Goal: Transaction & Acquisition: Download file/media

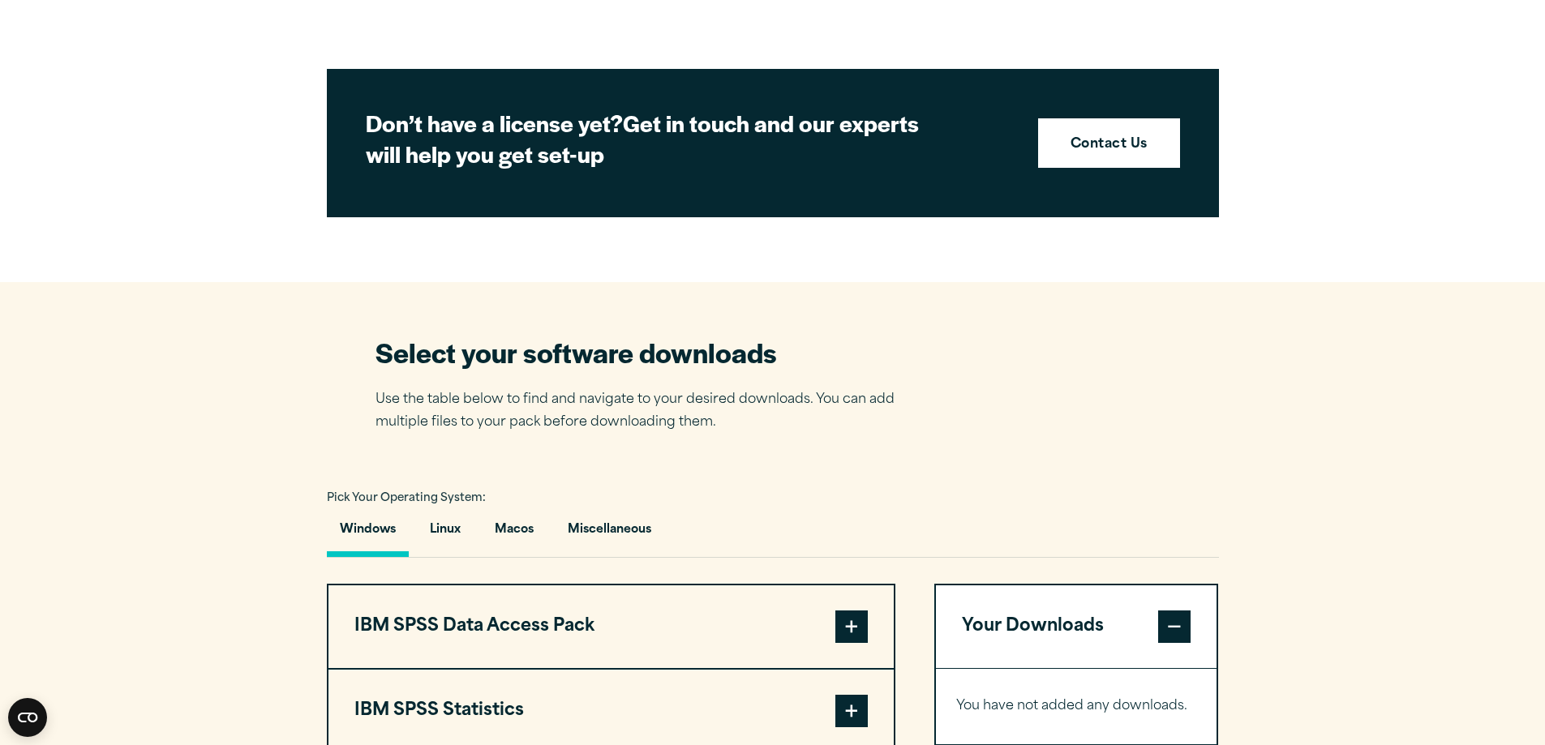
scroll to position [892, 0]
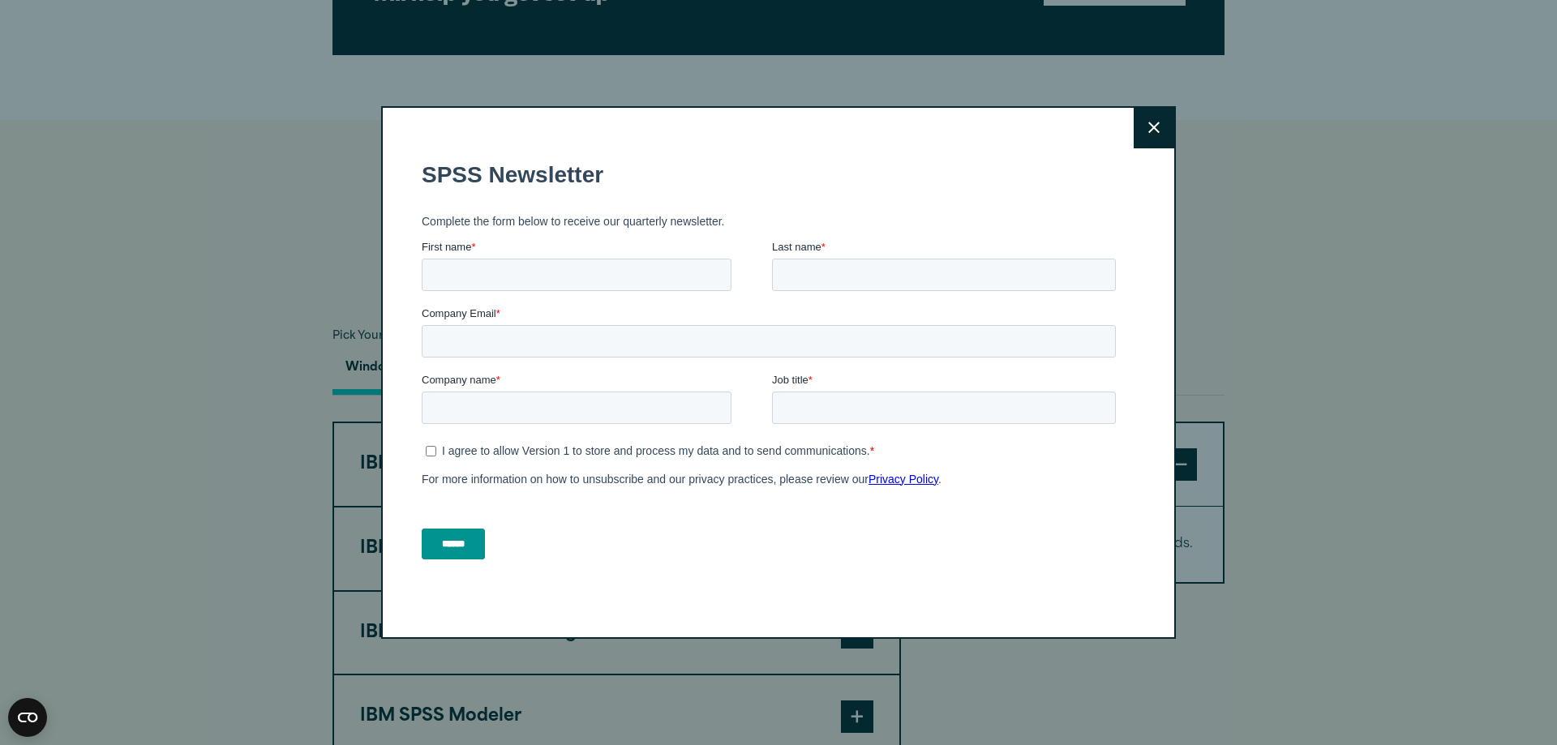
click at [1148, 134] on icon at bounding box center [1153, 128] width 11 height 12
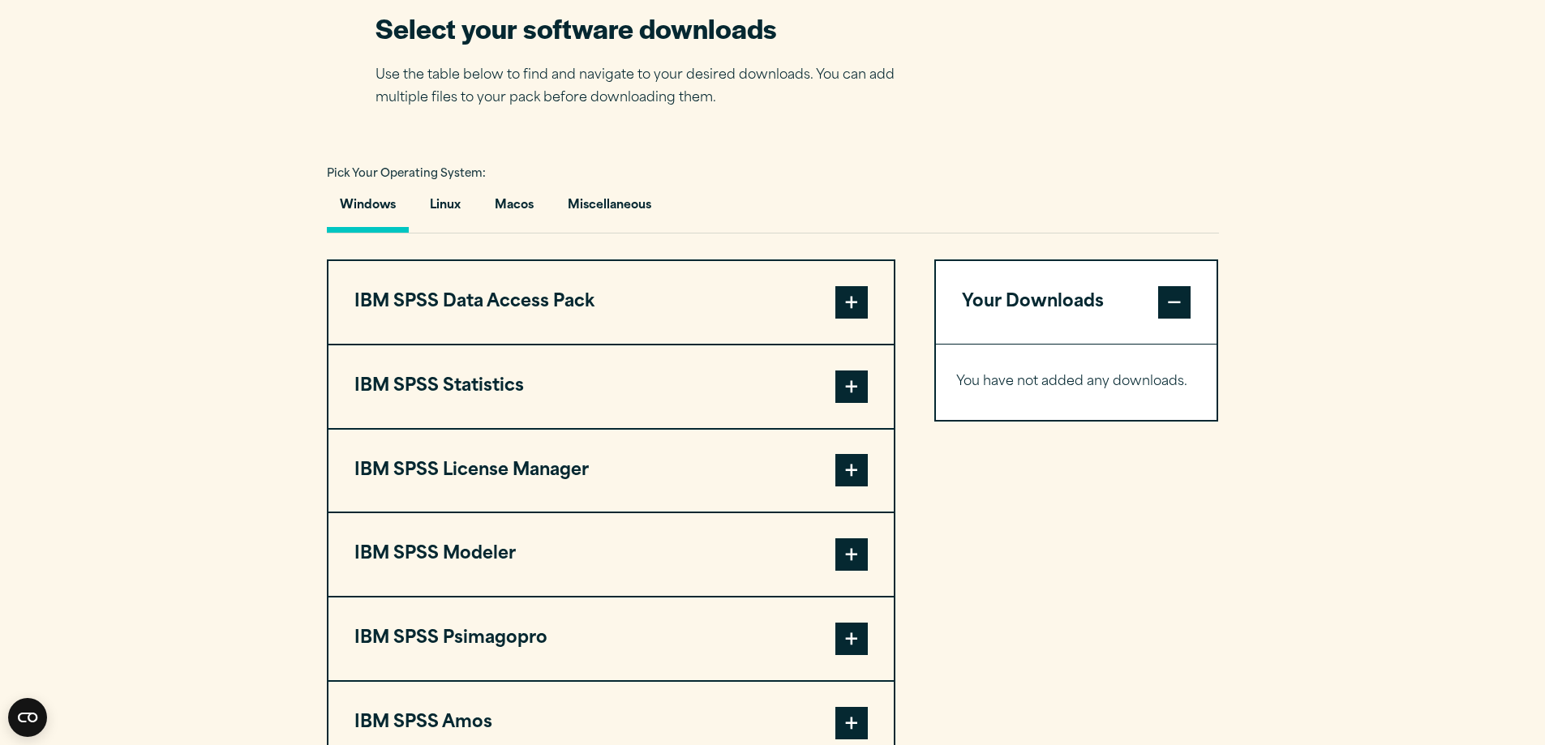
scroll to position [1135, 0]
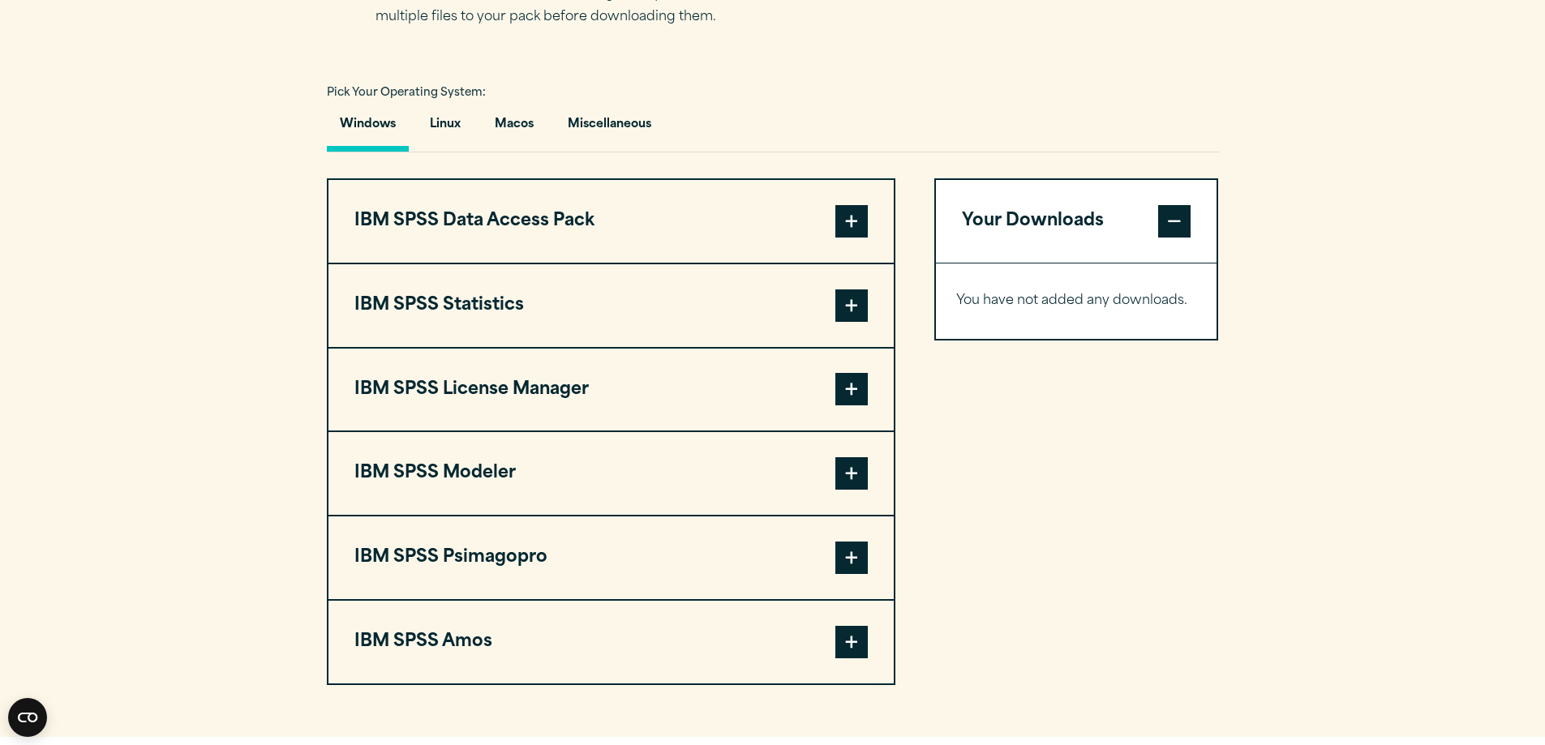
click at [858, 301] on span at bounding box center [851, 305] width 32 height 32
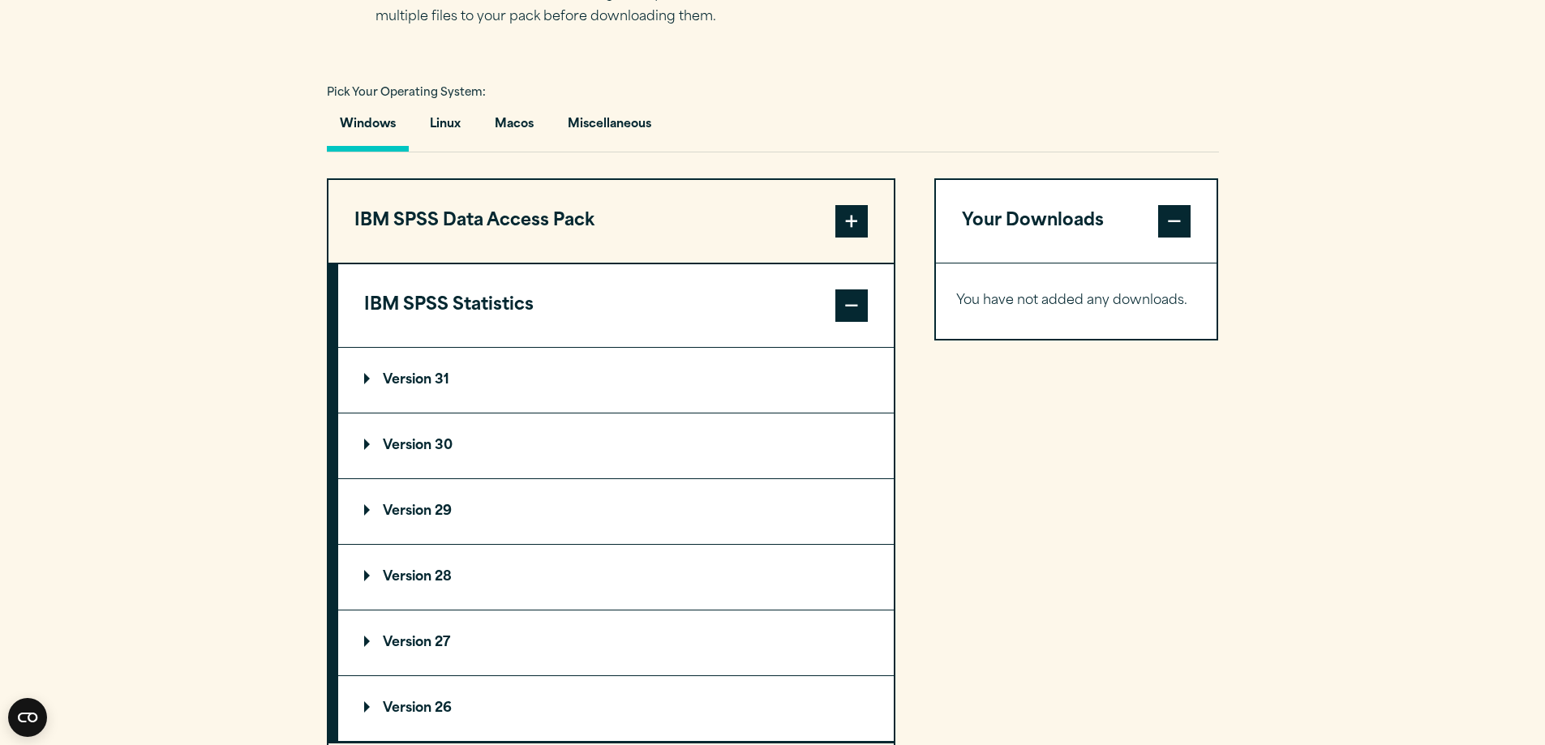
click at [426, 384] on p "Version 31" at bounding box center [406, 380] width 85 height 13
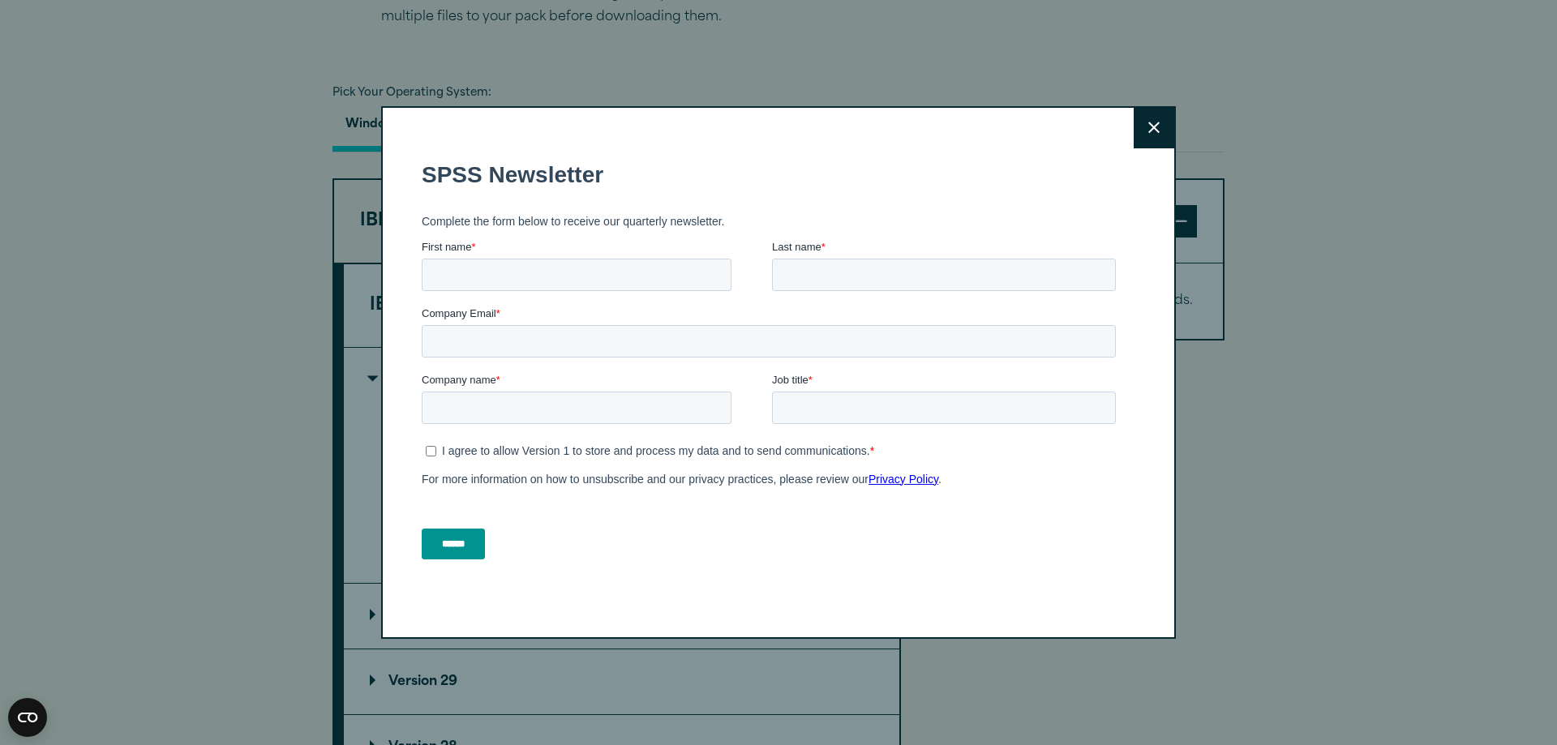
click at [1141, 134] on button "Close" at bounding box center [1154, 128] width 41 height 41
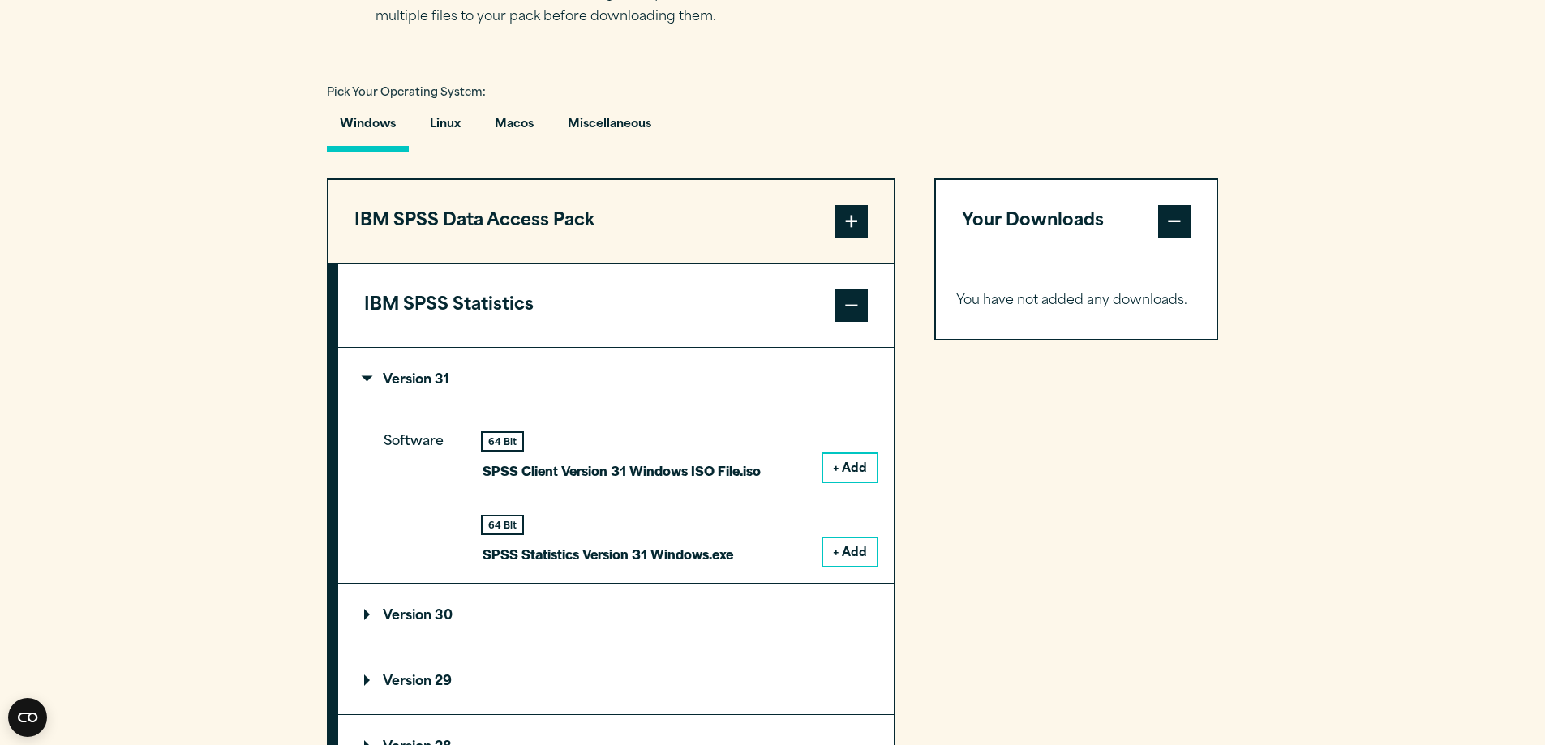
scroll to position [973, 0]
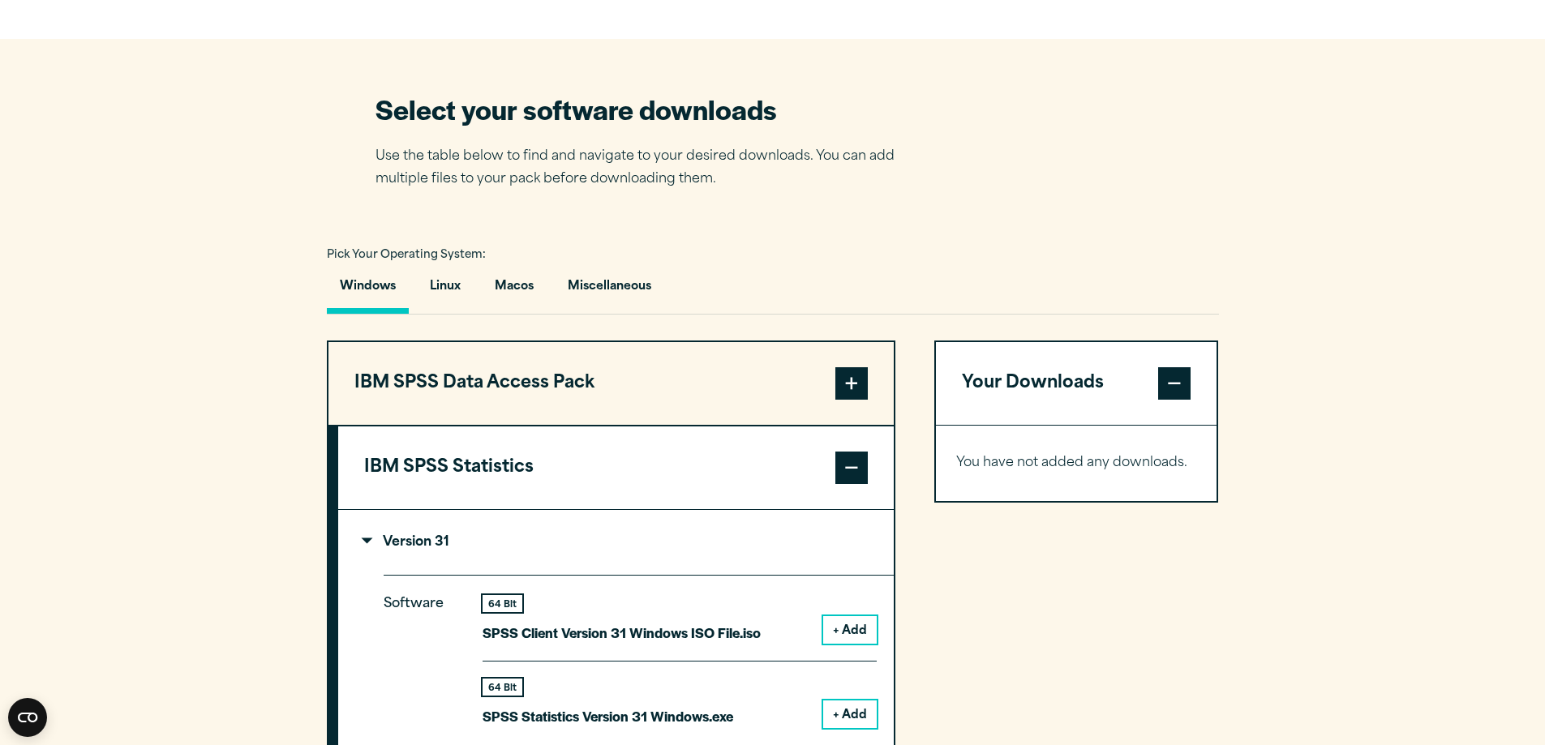
click at [853, 387] on span at bounding box center [851, 383] width 32 height 32
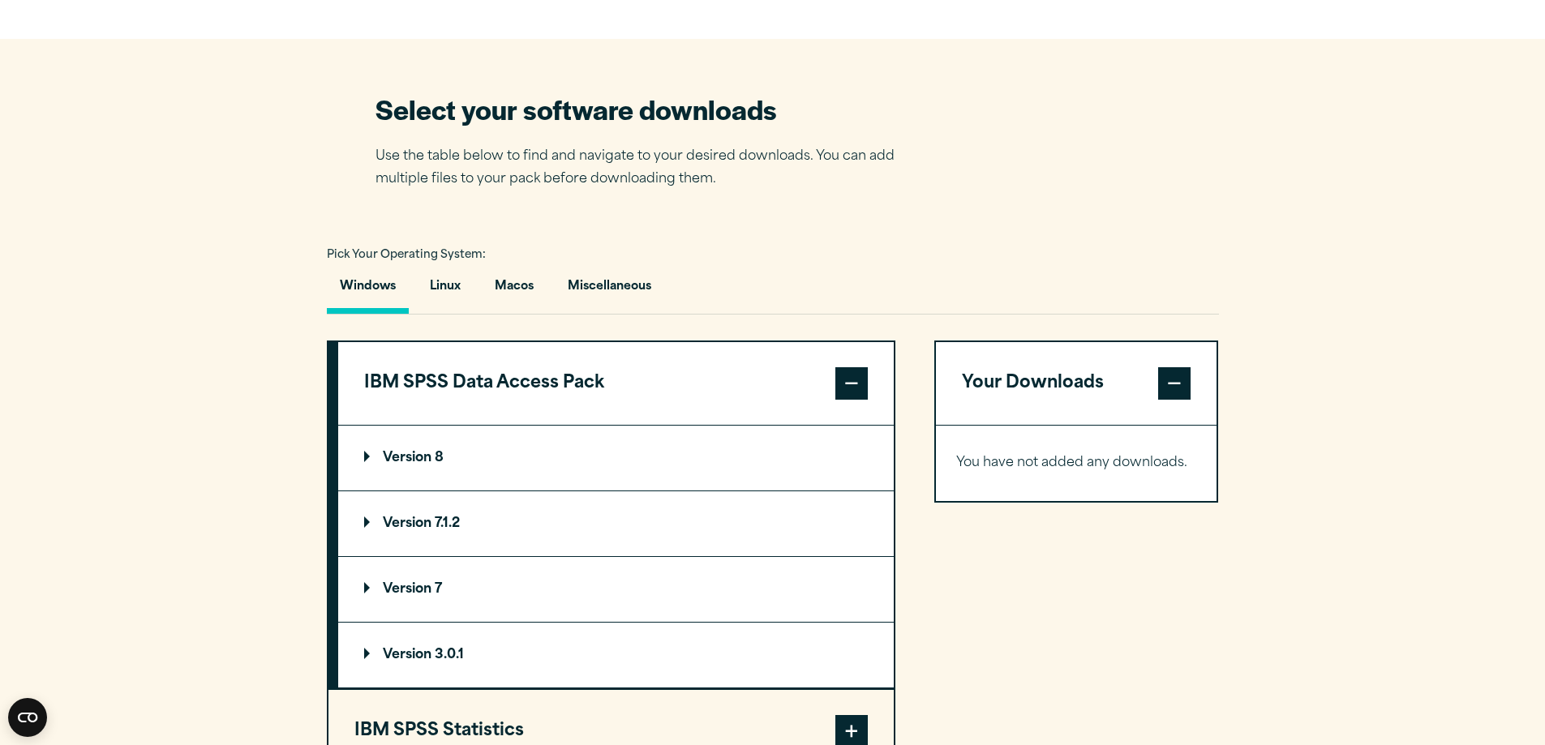
click at [853, 387] on span at bounding box center [851, 383] width 32 height 32
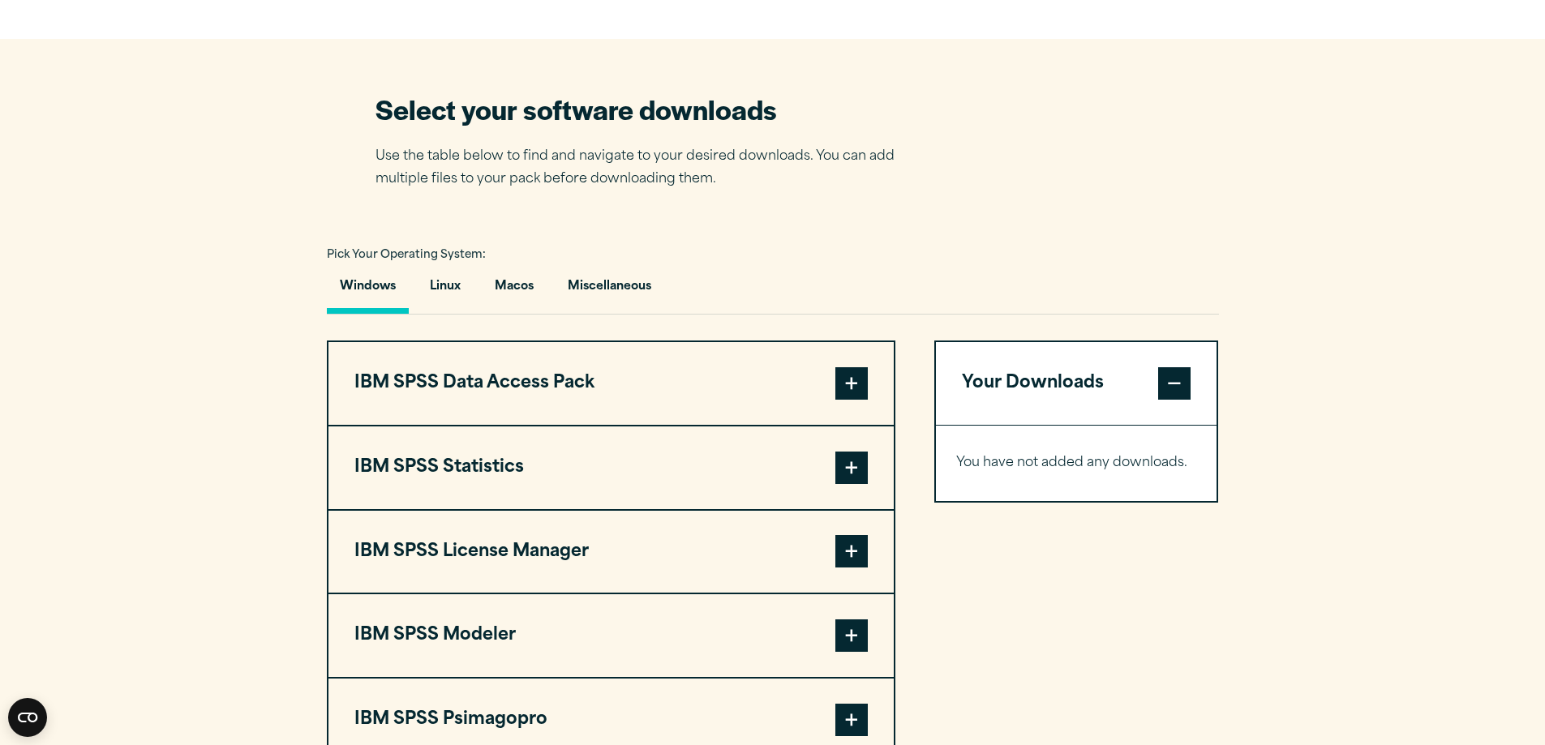
click at [860, 480] on span at bounding box center [851, 468] width 32 height 32
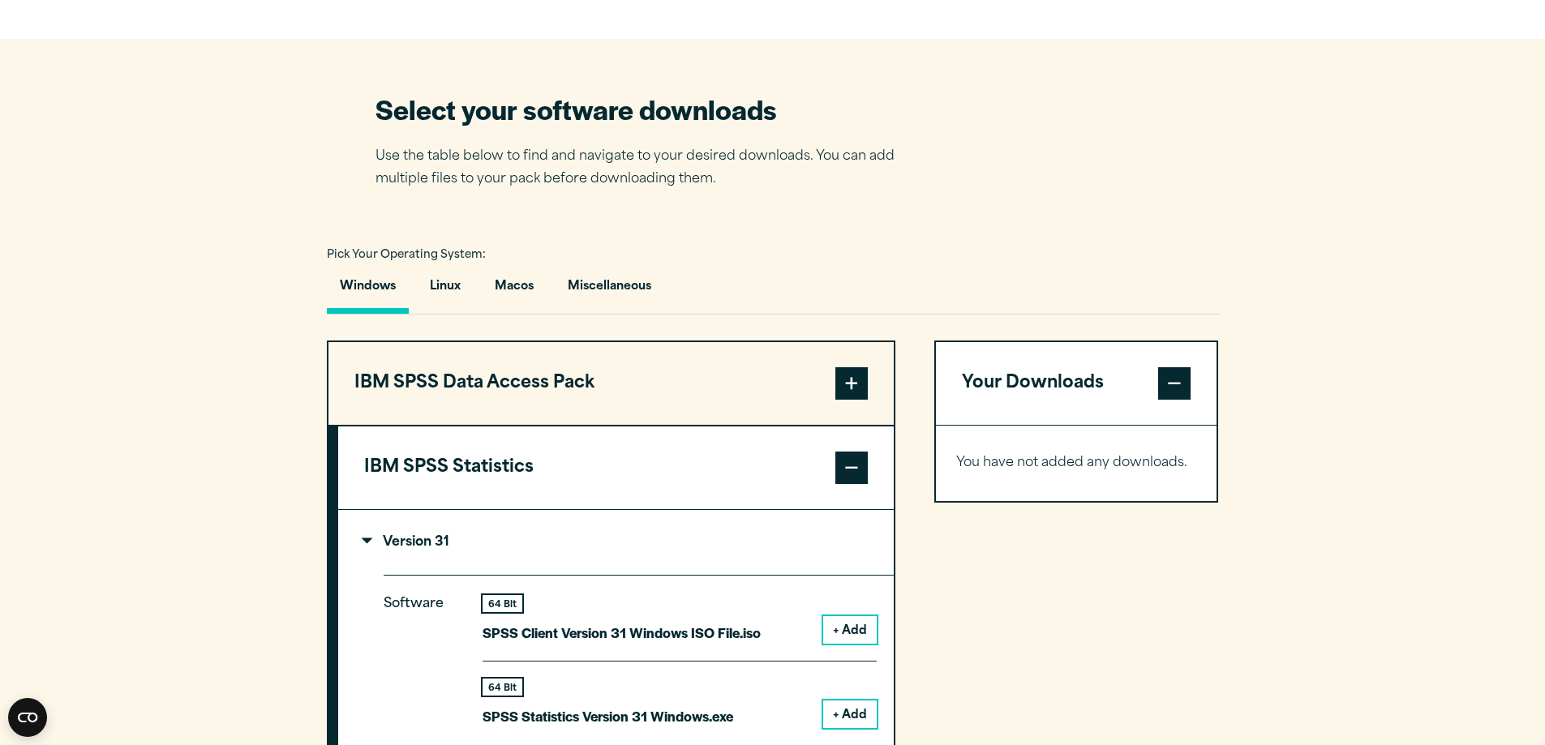
scroll to position [1054, 0]
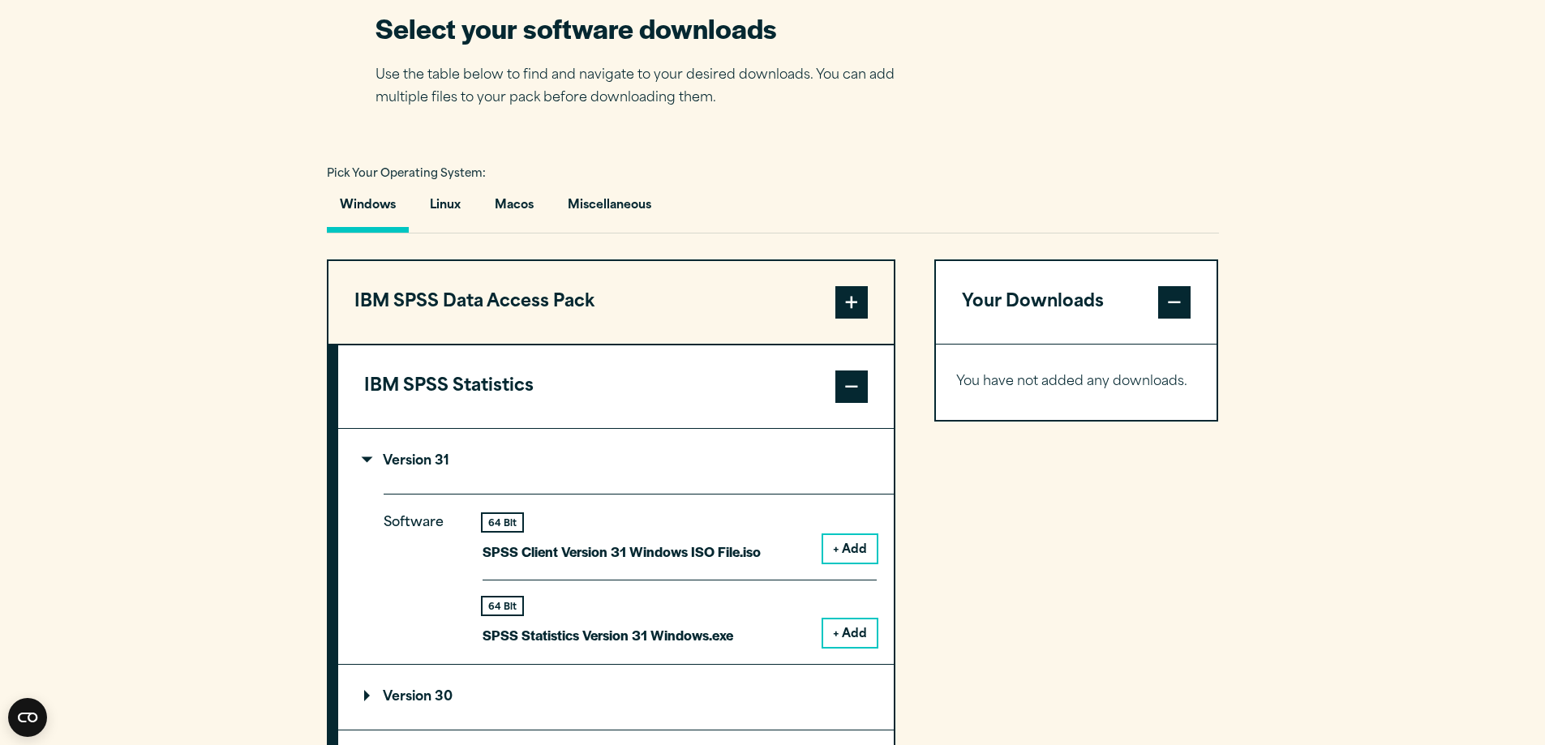
click at [857, 635] on button "+ Add" at bounding box center [850, 634] width 54 height 28
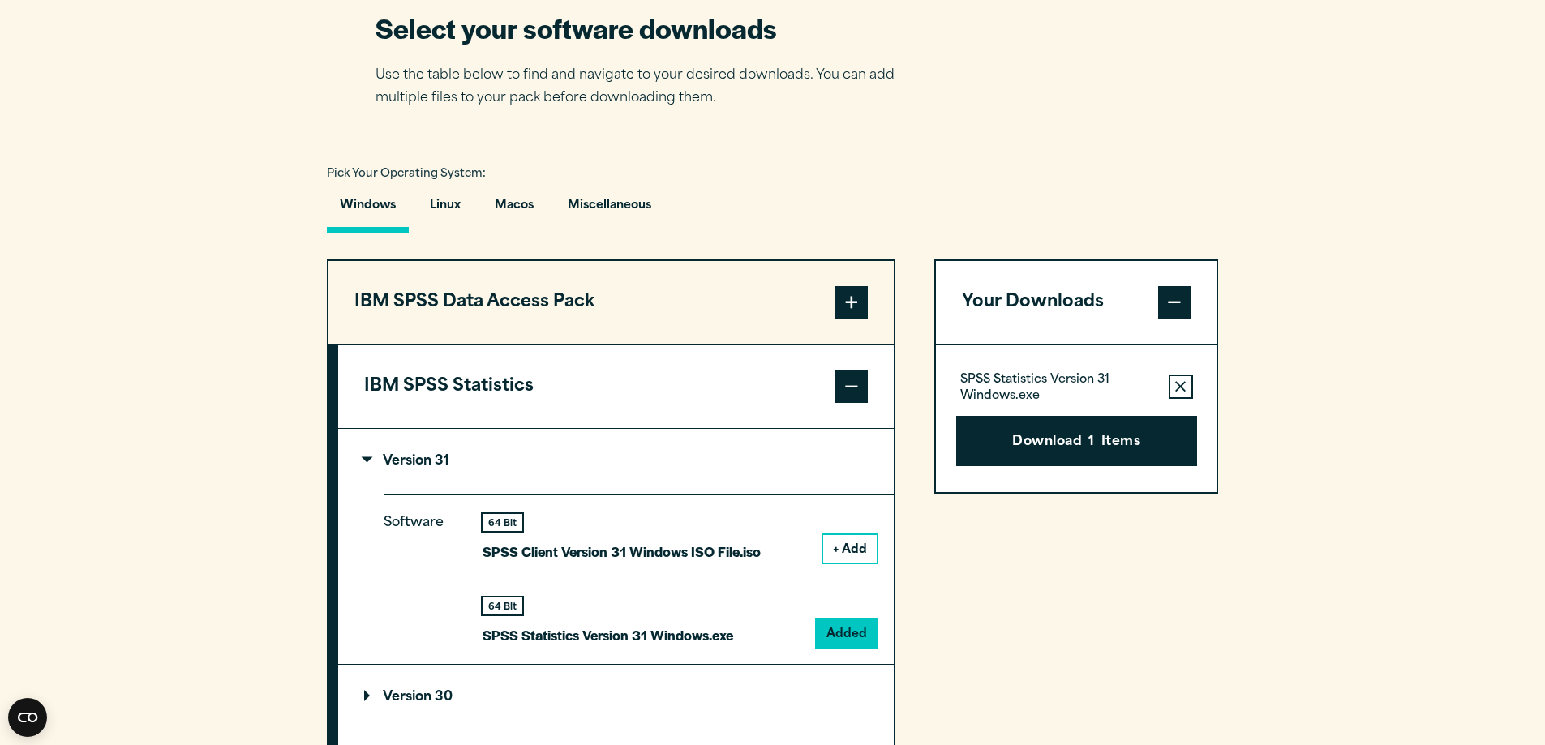
click at [858, 545] on button "+ Add" at bounding box center [850, 549] width 54 height 28
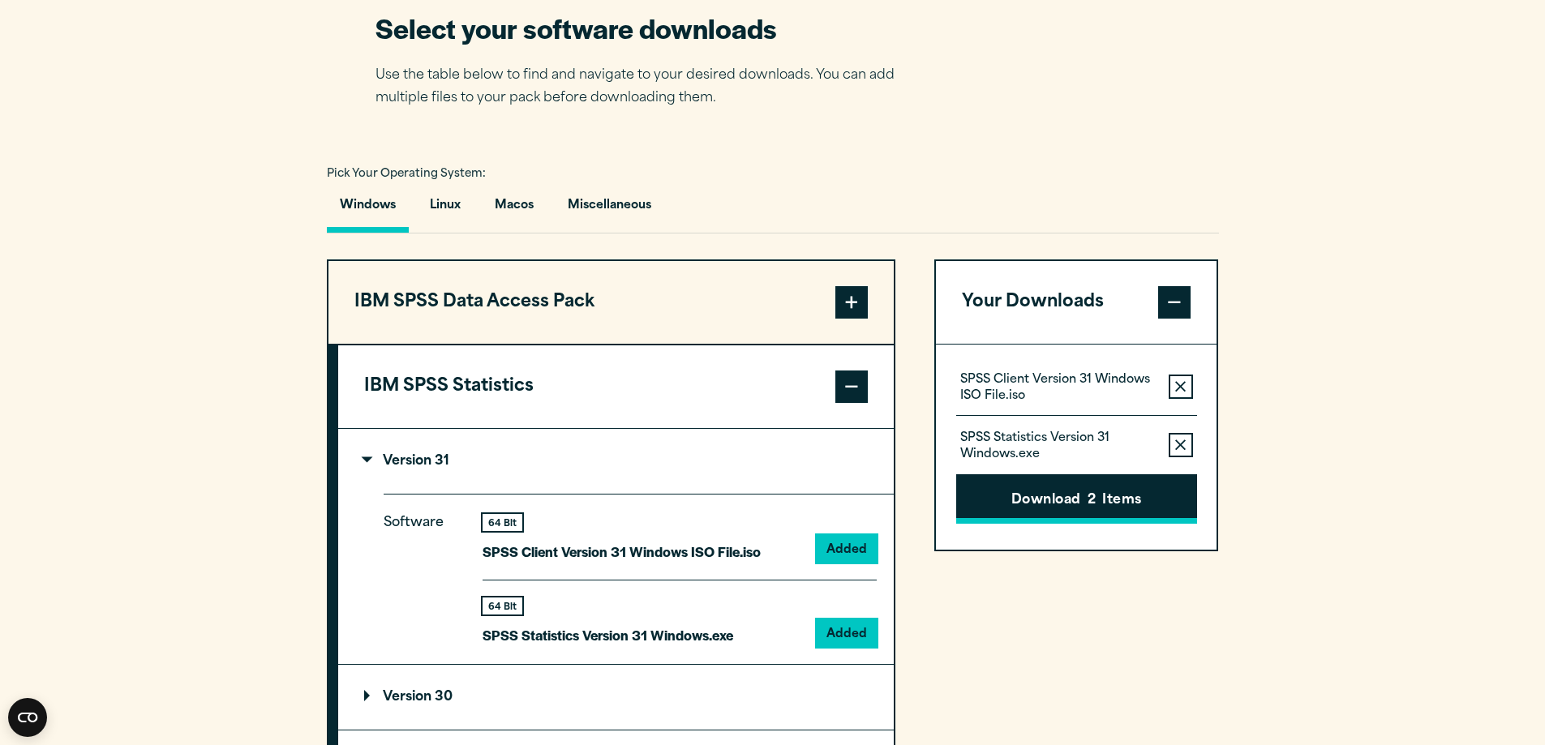
click at [1115, 502] on button "Download 2 Items" at bounding box center [1076, 499] width 241 height 50
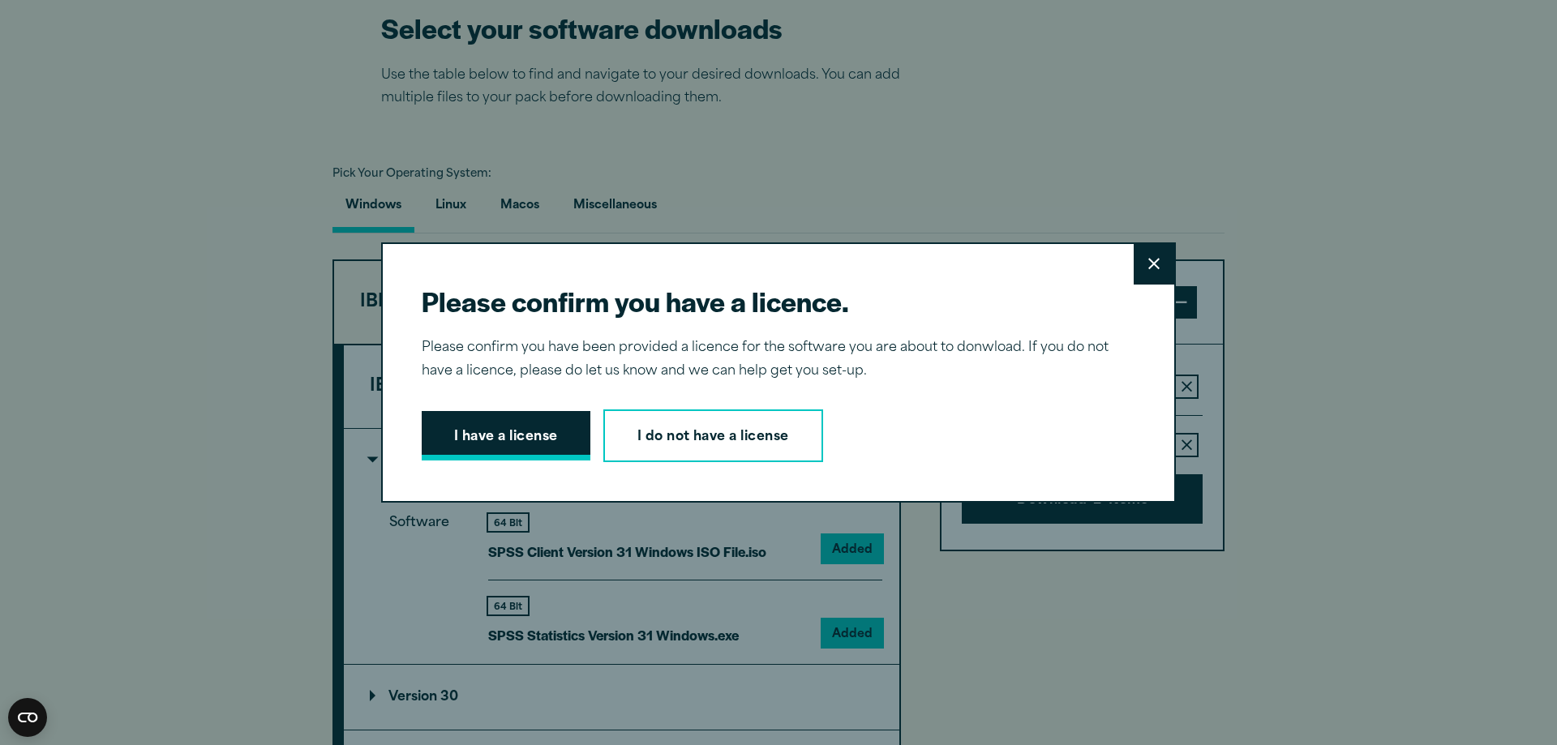
click at [559, 433] on button "I have a license" at bounding box center [506, 436] width 169 height 50
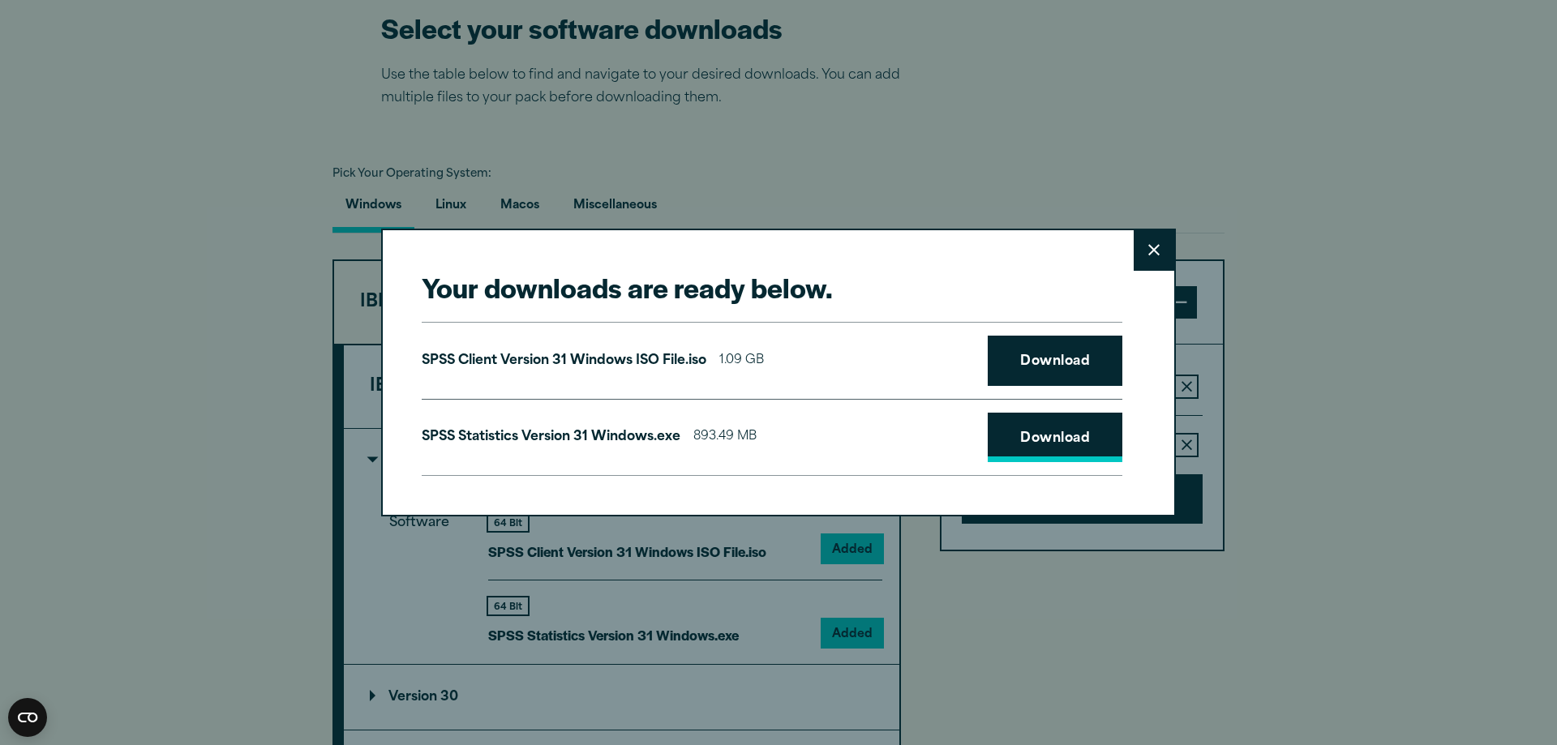
click at [1084, 418] on link "Download" at bounding box center [1055, 438] width 135 height 50
click at [1066, 363] on link "Download" at bounding box center [1055, 361] width 135 height 50
click at [1021, 435] on link "Download" at bounding box center [1055, 438] width 135 height 50
click at [1139, 250] on button "Close" at bounding box center [1154, 250] width 41 height 41
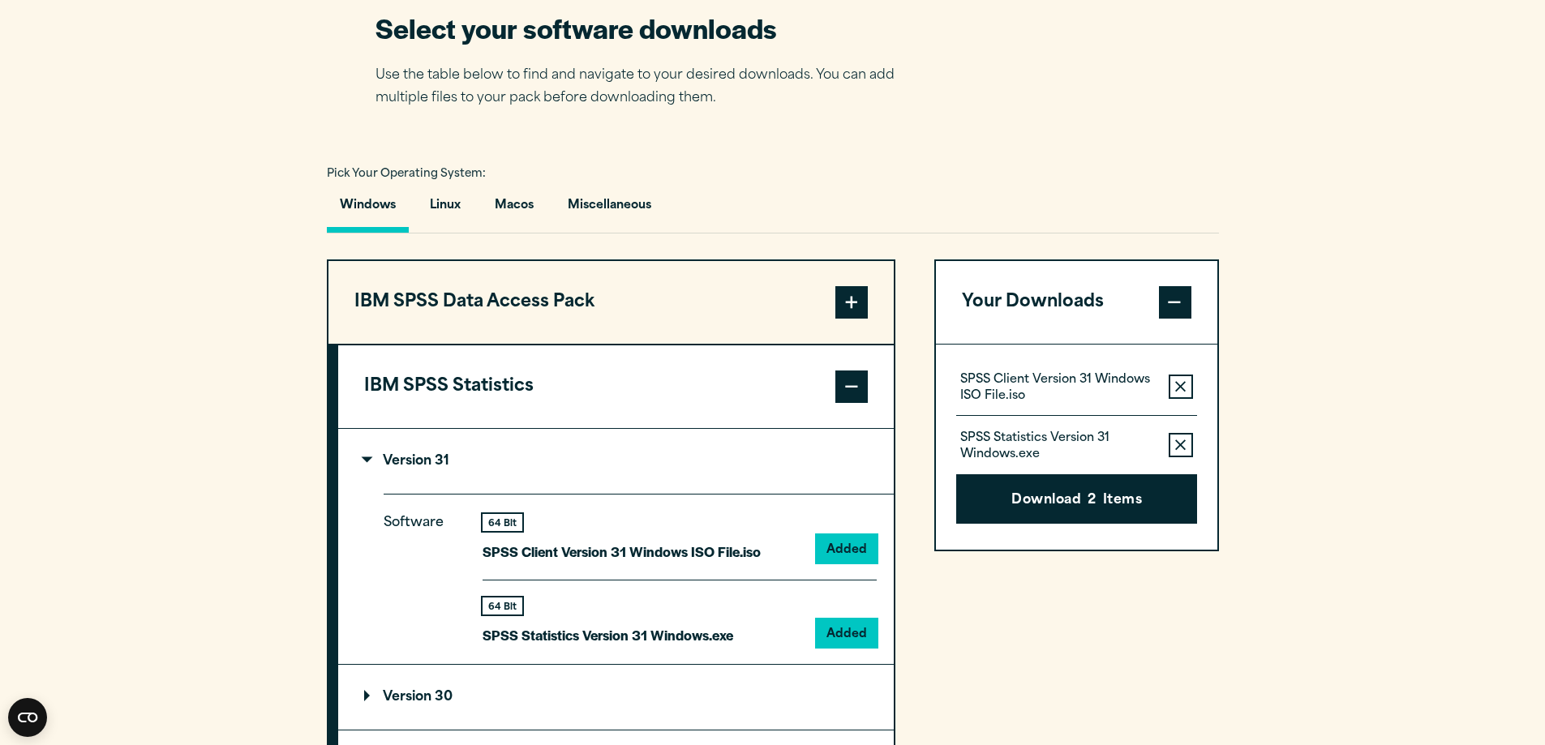
scroll to position [1216, 0]
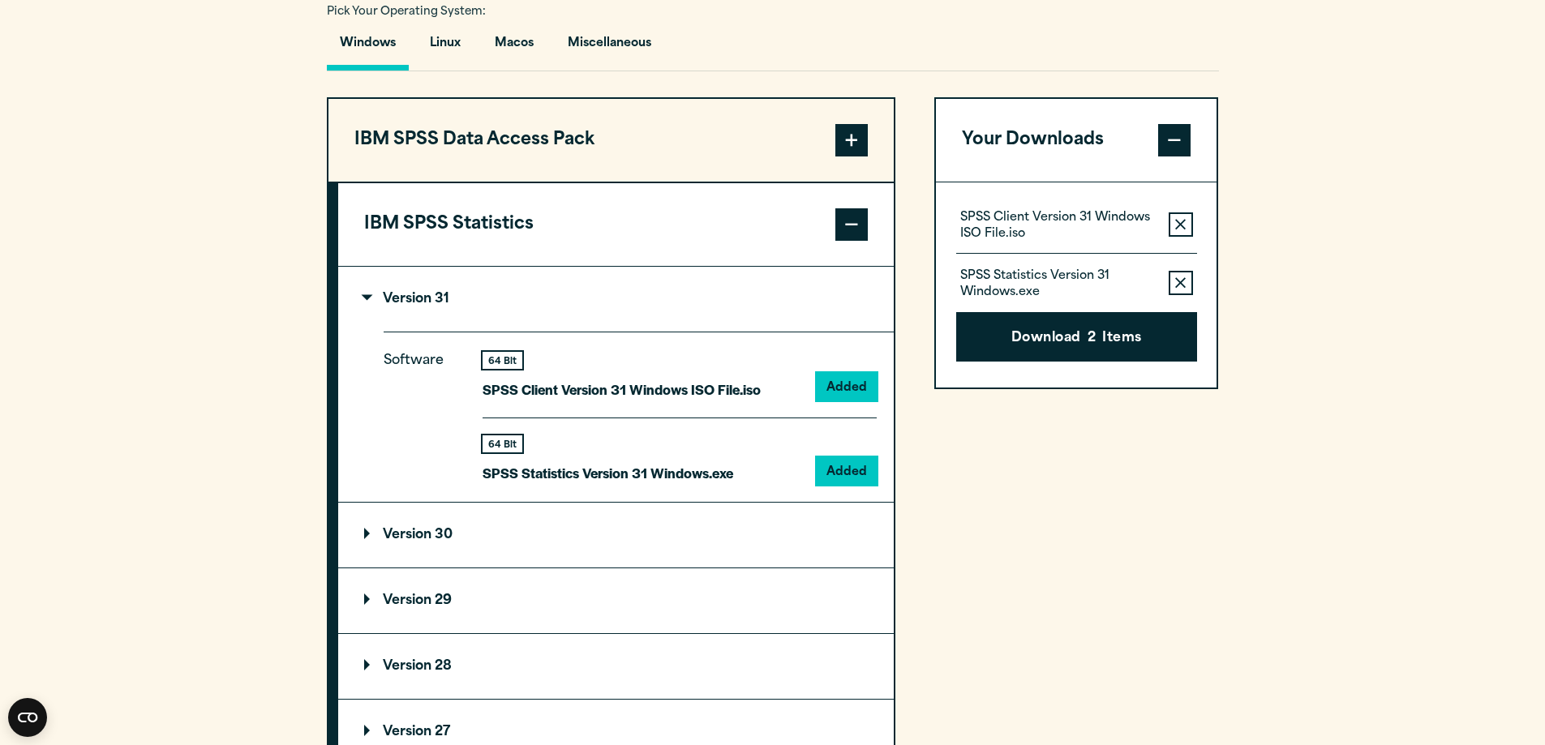
click at [423, 548] on summary "Version 30" at bounding box center [615, 535] width 555 height 65
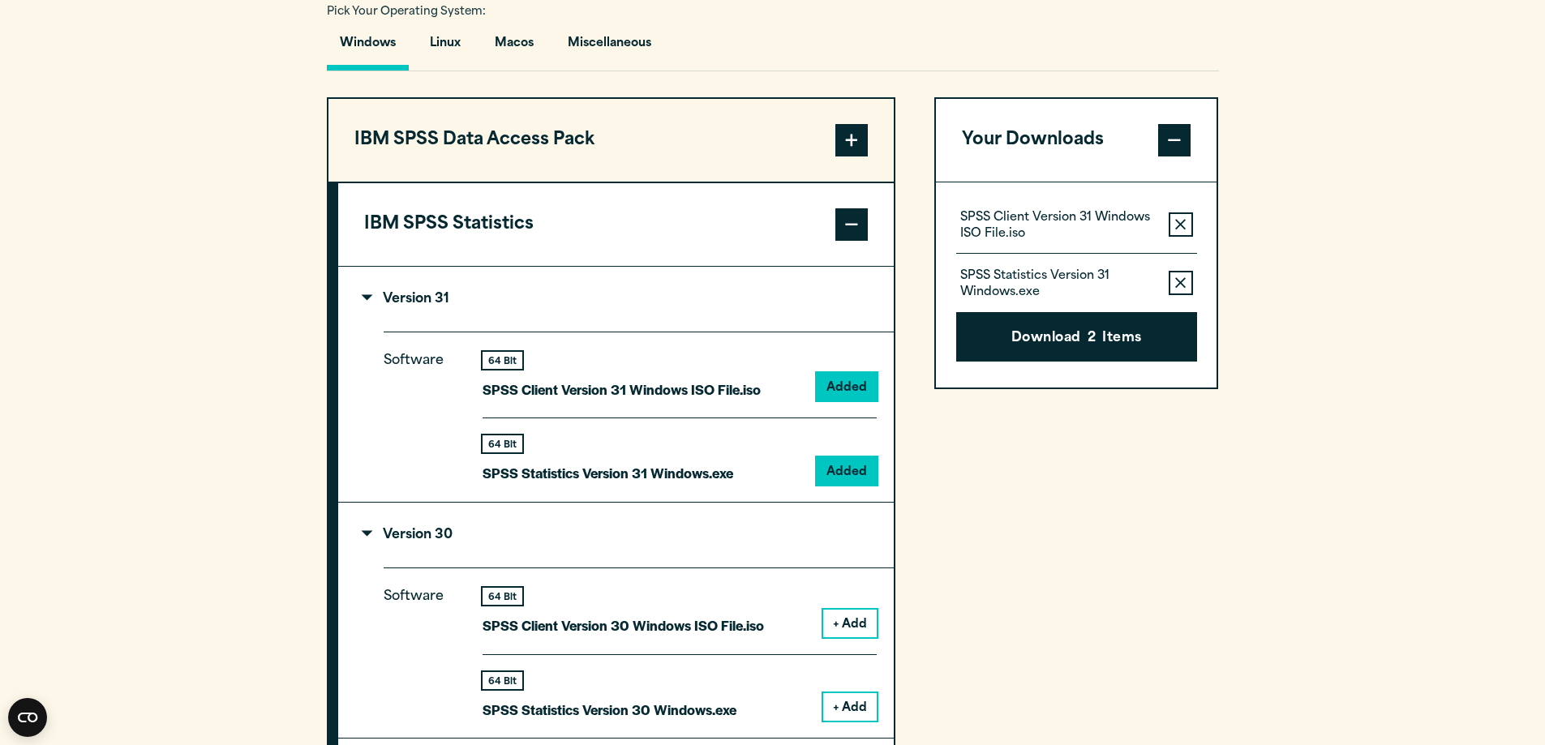
click at [853, 710] on button "+ Add" at bounding box center [850, 707] width 54 height 28
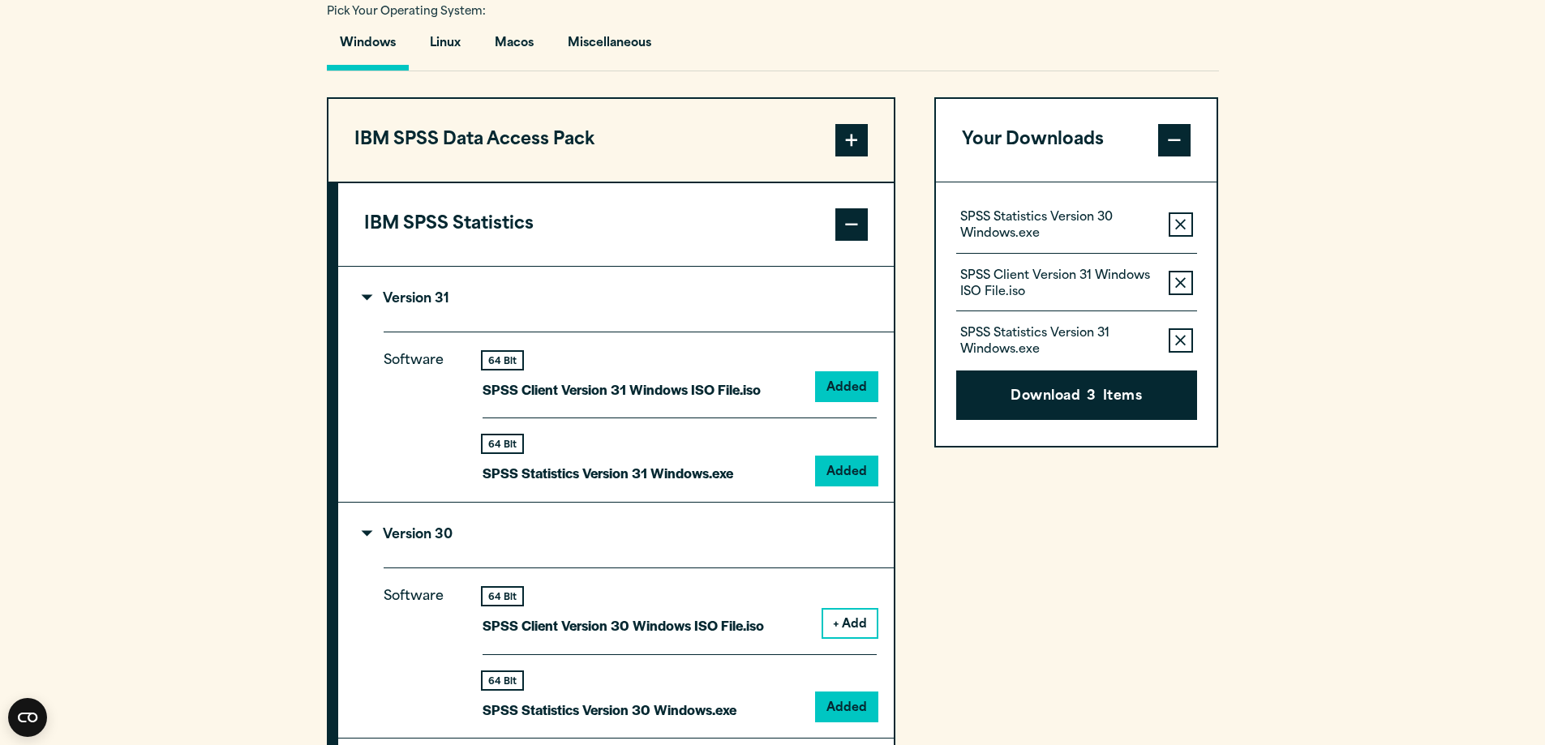
click at [850, 632] on button "+ Add" at bounding box center [850, 624] width 54 height 28
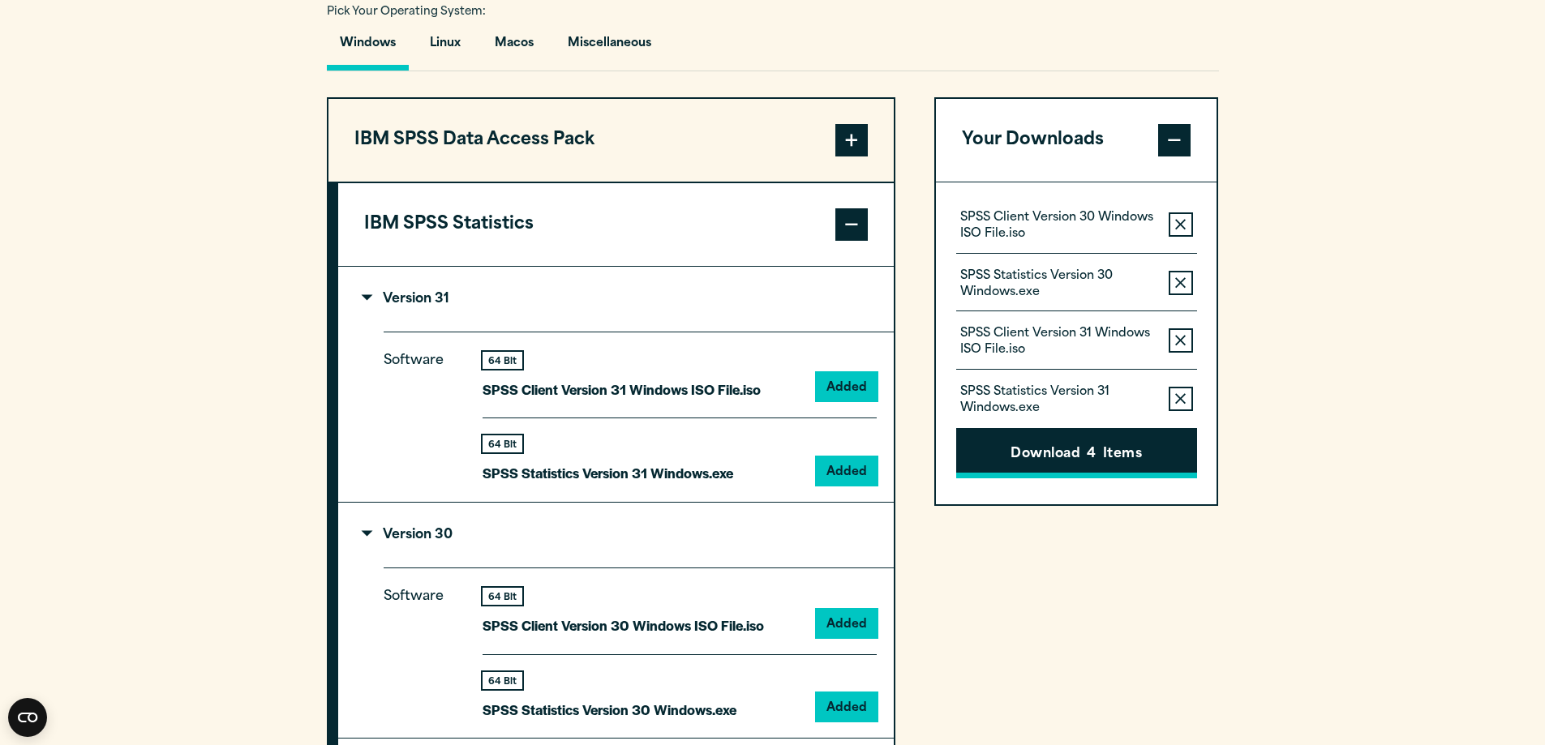
click at [1010, 448] on button "Download 4 Items" at bounding box center [1076, 453] width 241 height 50
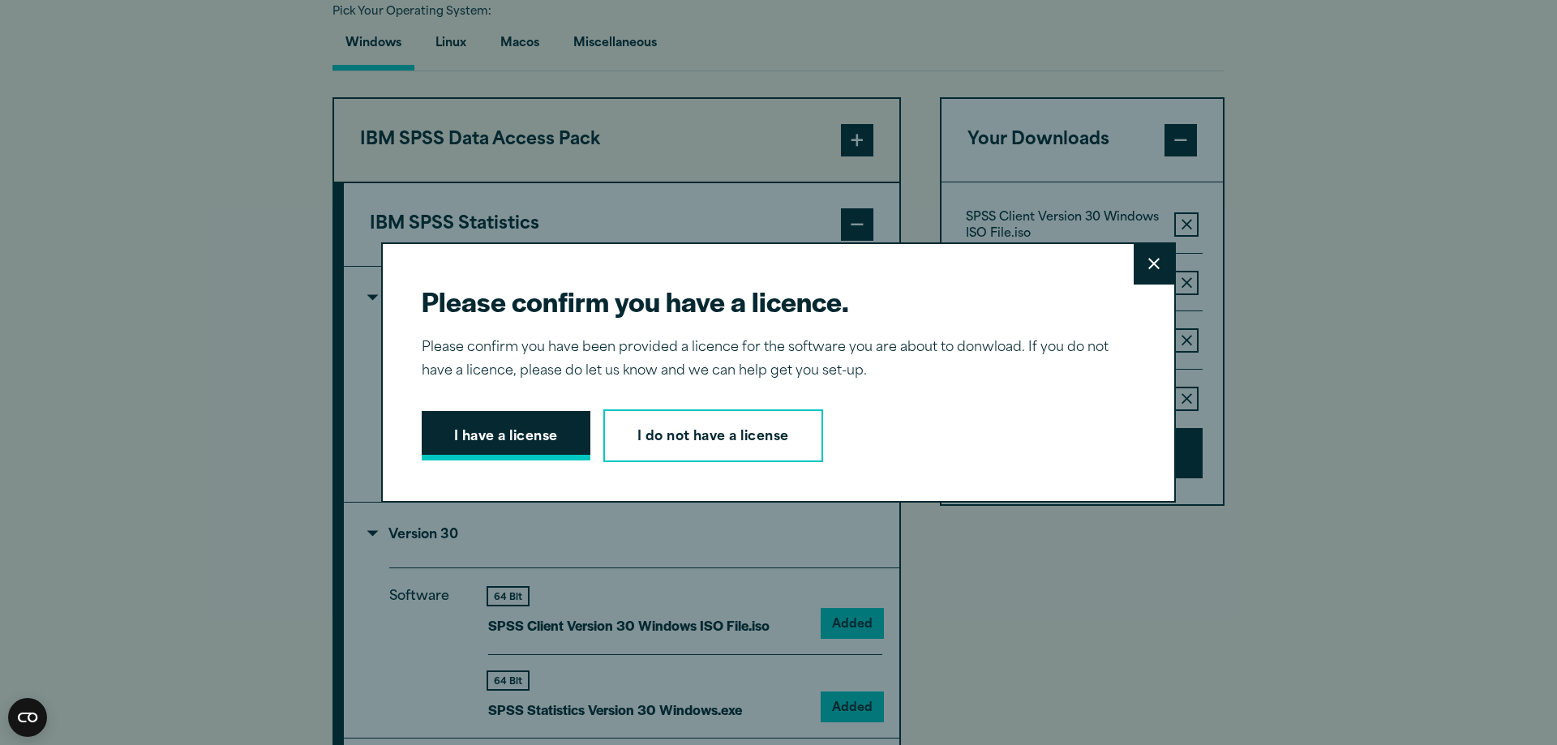
click at [573, 449] on button "I have a license" at bounding box center [506, 436] width 169 height 50
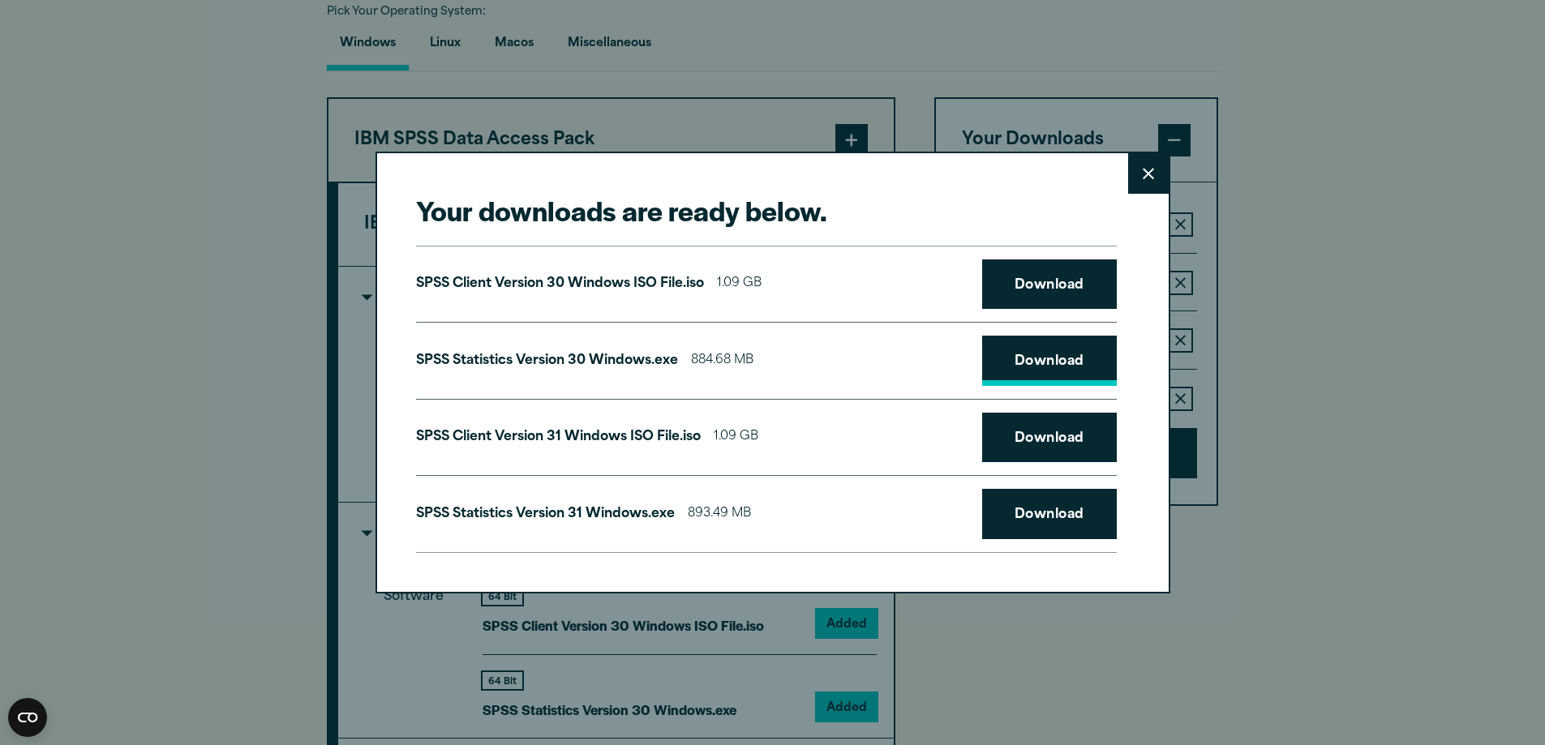
click at [1050, 372] on link "Download" at bounding box center [1049, 361] width 135 height 50
click at [1036, 277] on link "Download" at bounding box center [1049, 284] width 135 height 50
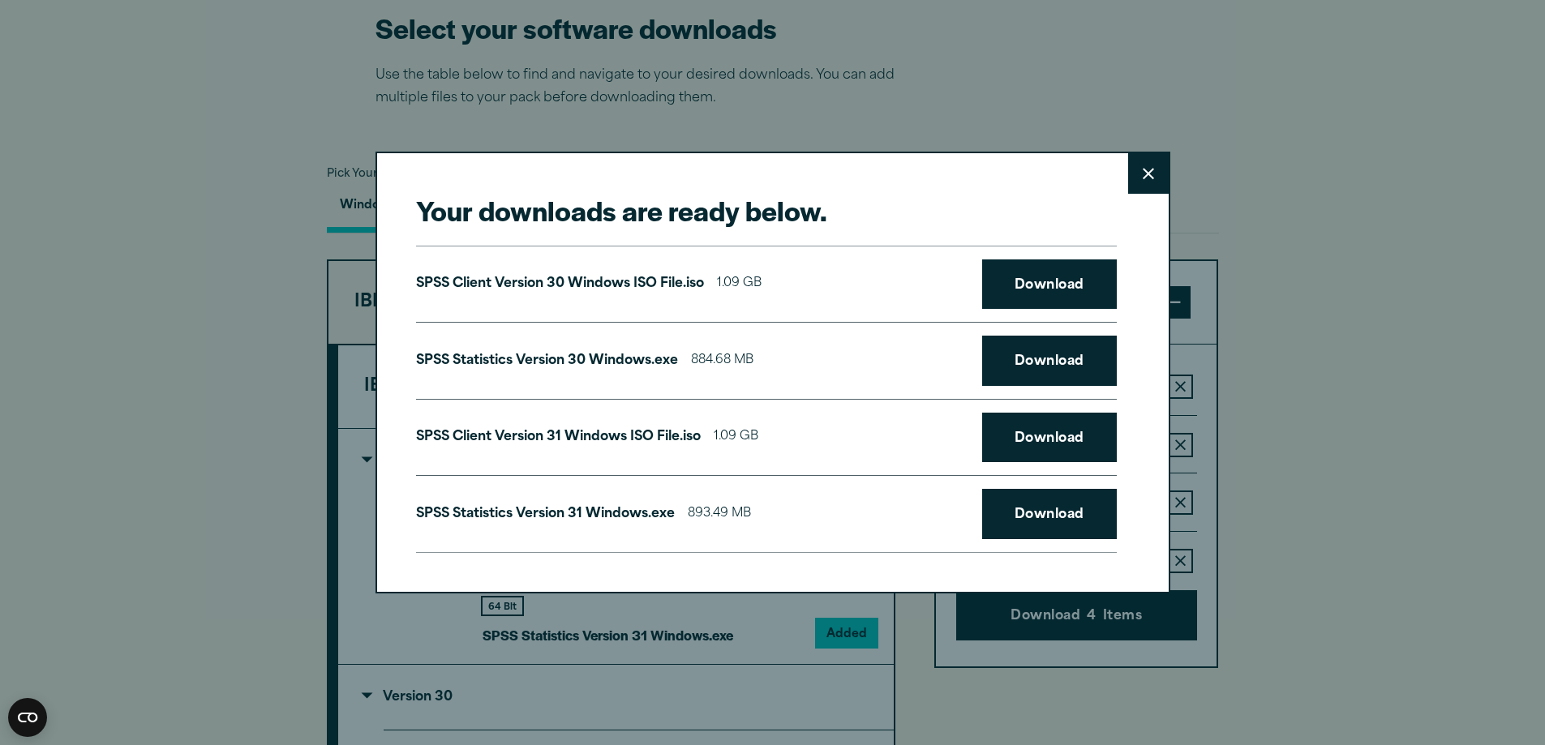
click at [1135, 173] on button "Close" at bounding box center [1148, 173] width 41 height 41
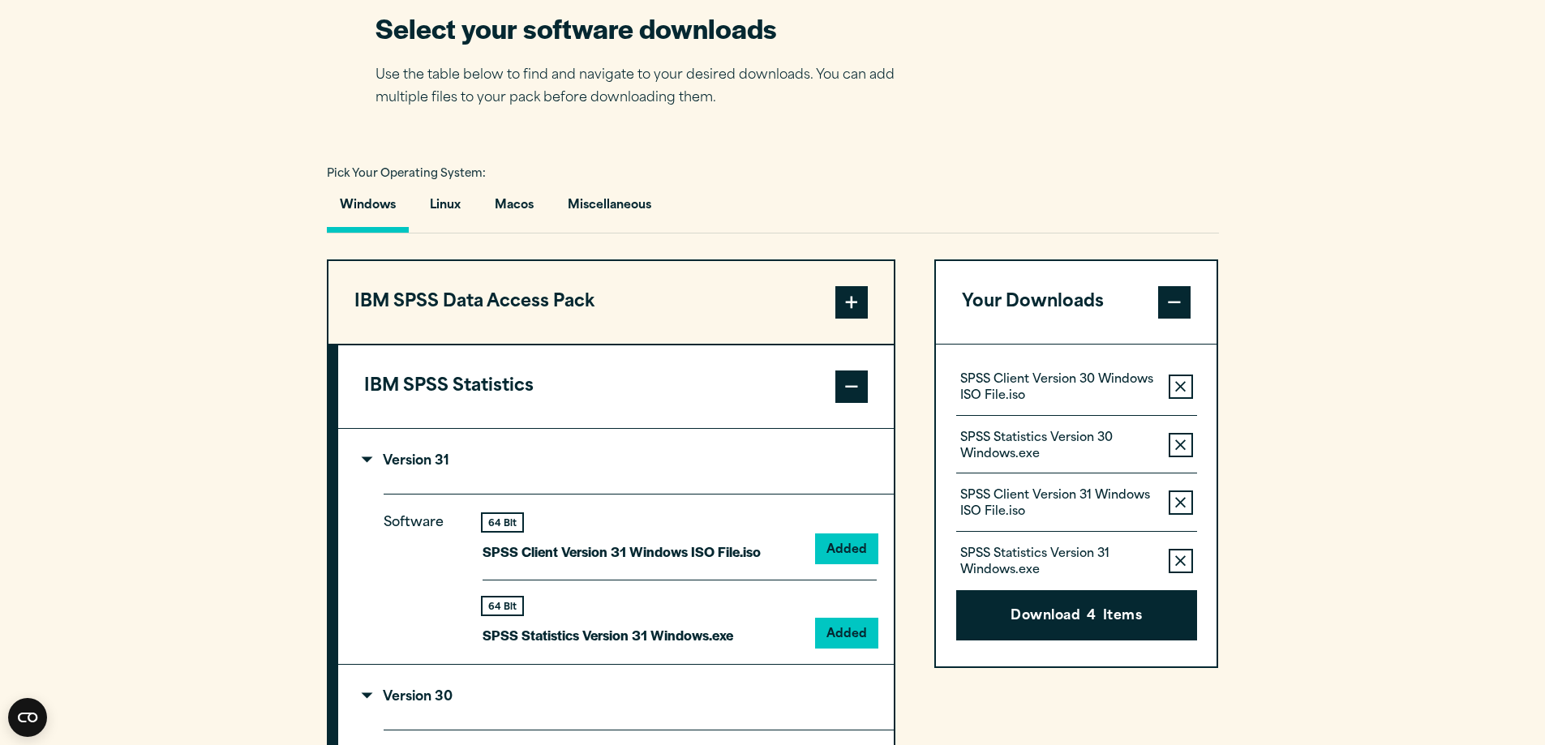
click at [1177, 375] on button "Remove this item from your software download list" at bounding box center [1180, 387] width 24 height 24
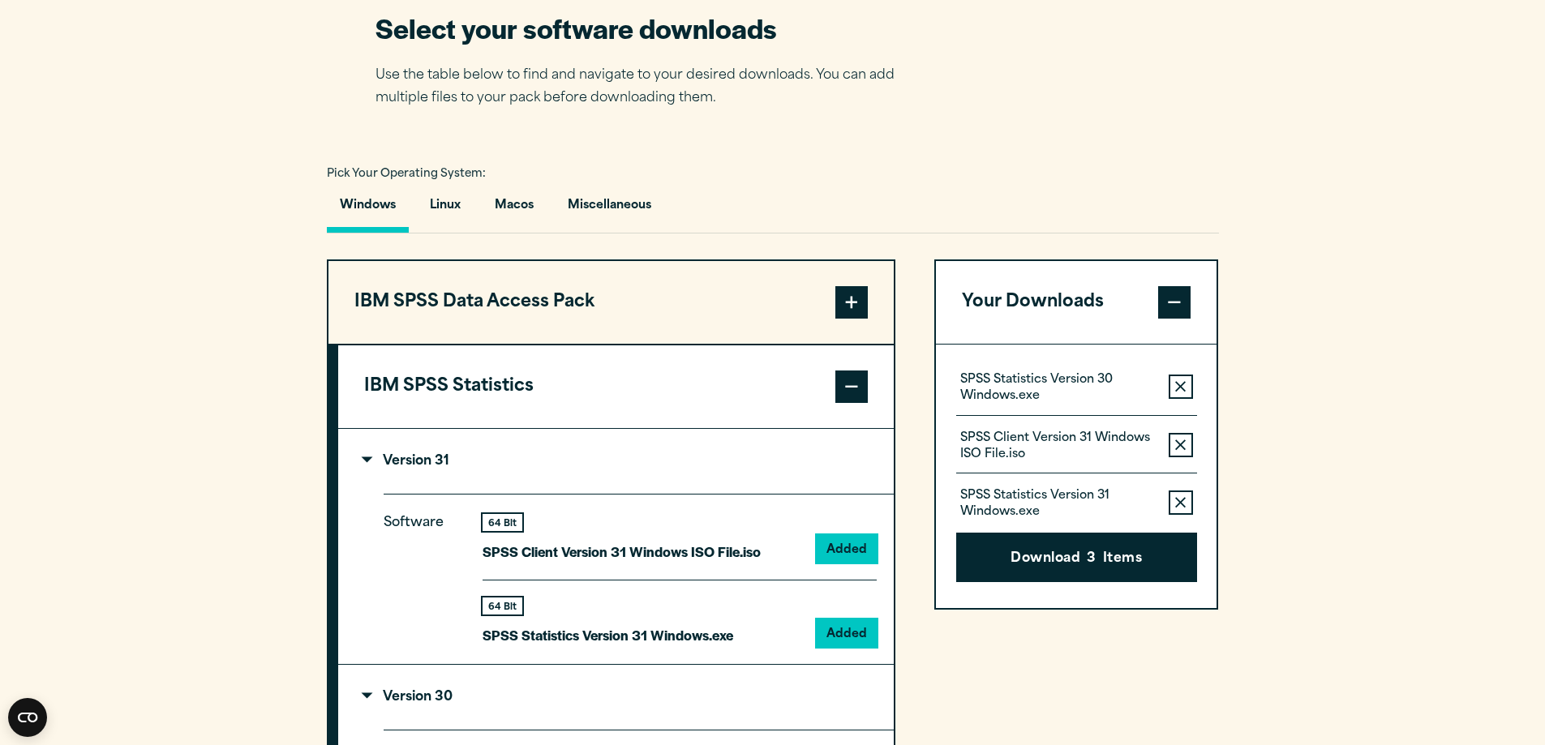
click at [1185, 416] on div "SPSS Client Version 31 Windows ISO File.iso Remove this item from your software…" at bounding box center [1076, 444] width 241 height 59
click at [1190, 393] on button "Remove this item from your software download list" at bounding box center [1180, 387] width 24 height 24
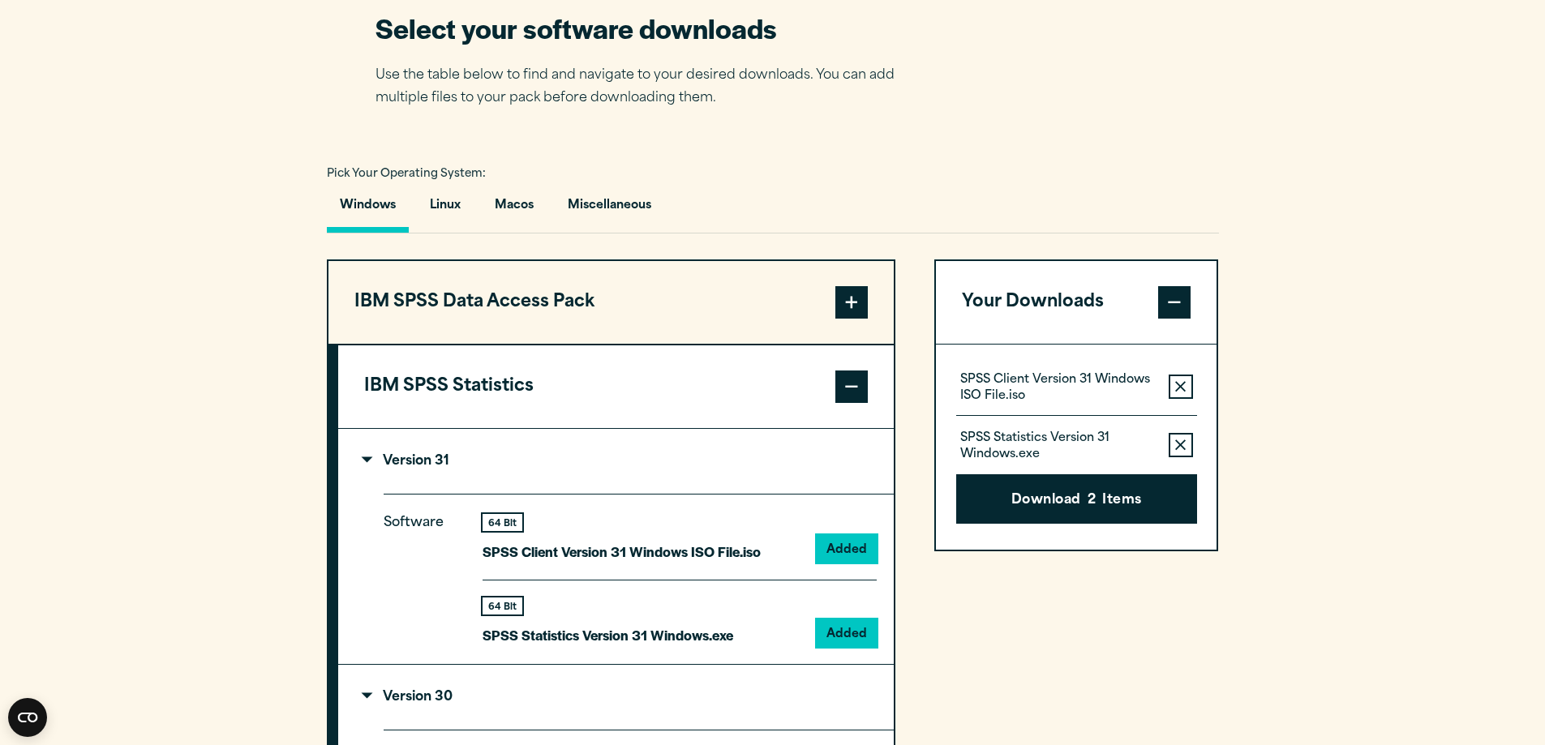
click at [1189, 433] on button "Remove this item from your software download list" at bounding box center [1180, 445] width 24 height 24
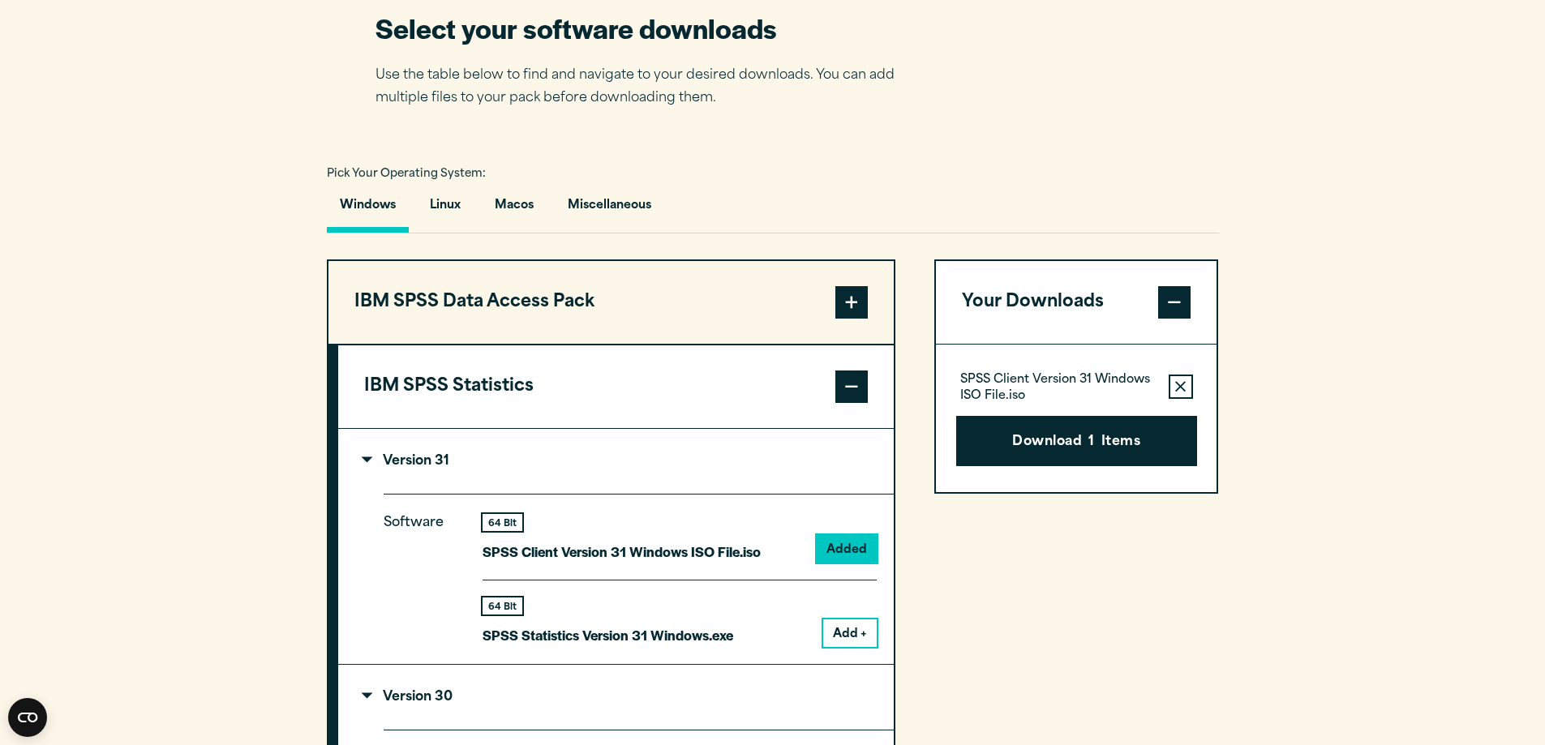
click at [1173, 390] on button "Remove this item from your software download list" at bounding box center [1180, 387] width 24 height 24
